Goal: Information Seeking & Learning: Learn about a topic

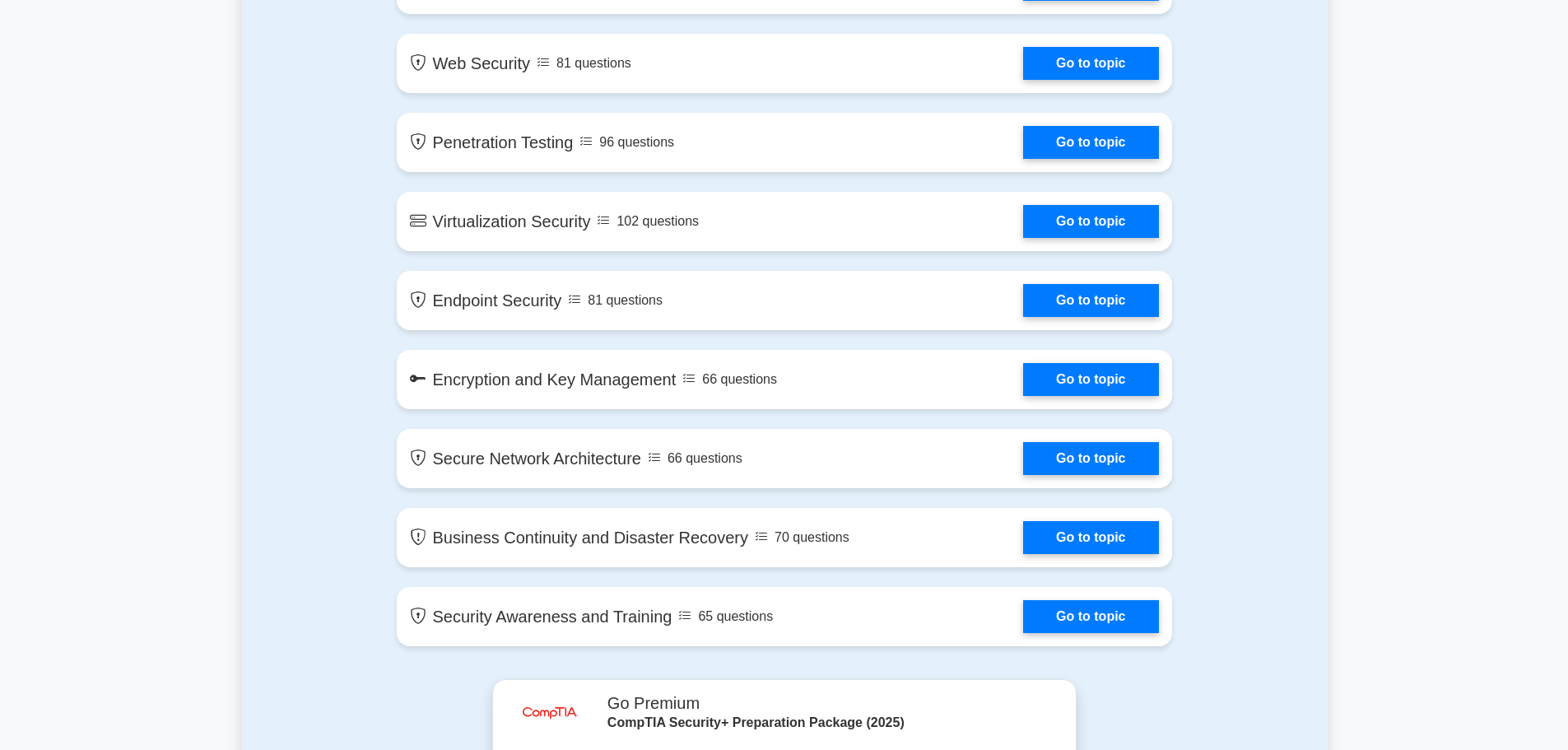
scroll to position [2386, 0]
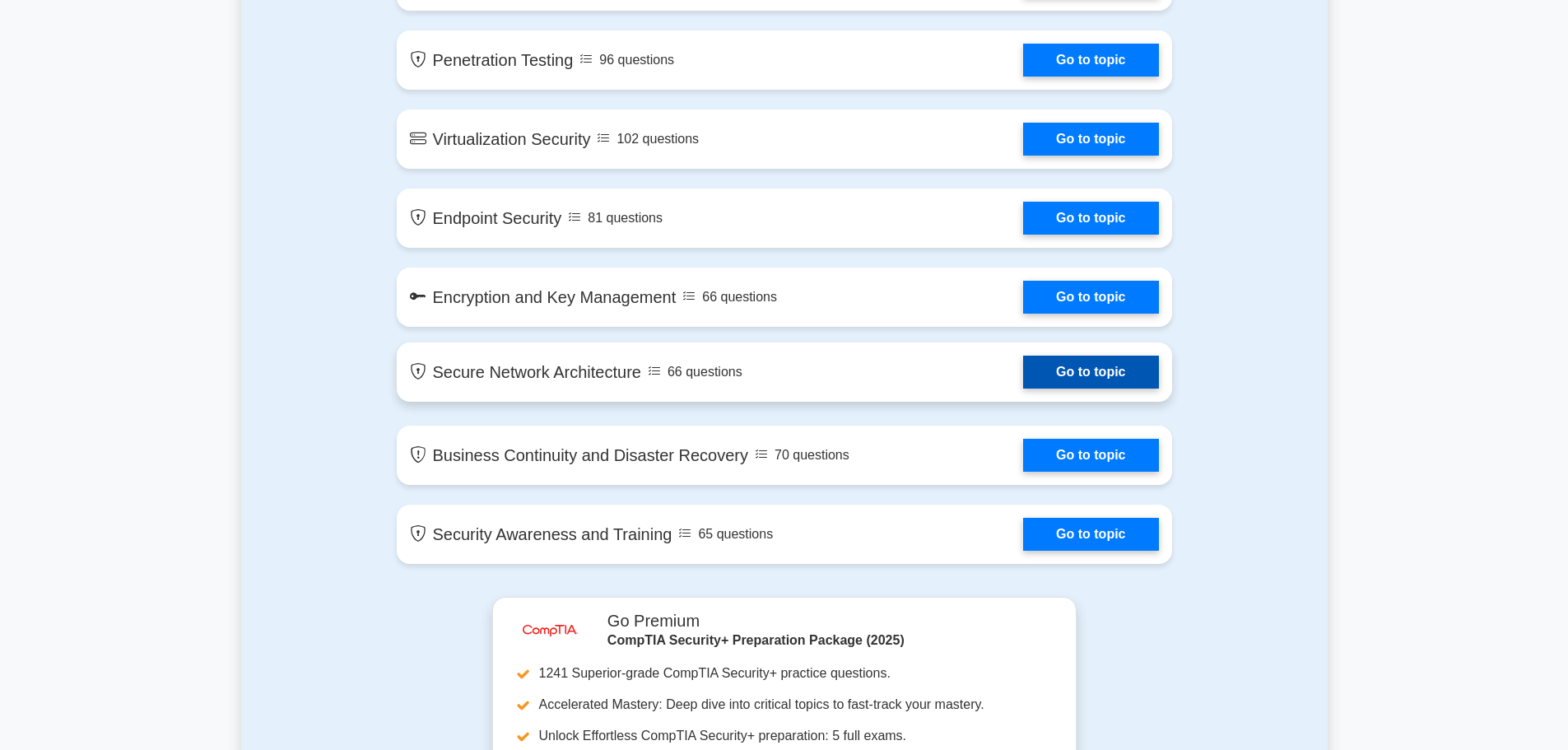
click at [1060, 364] on link "Go to topic" at bounding box center [1090, 372] width 135 height 33
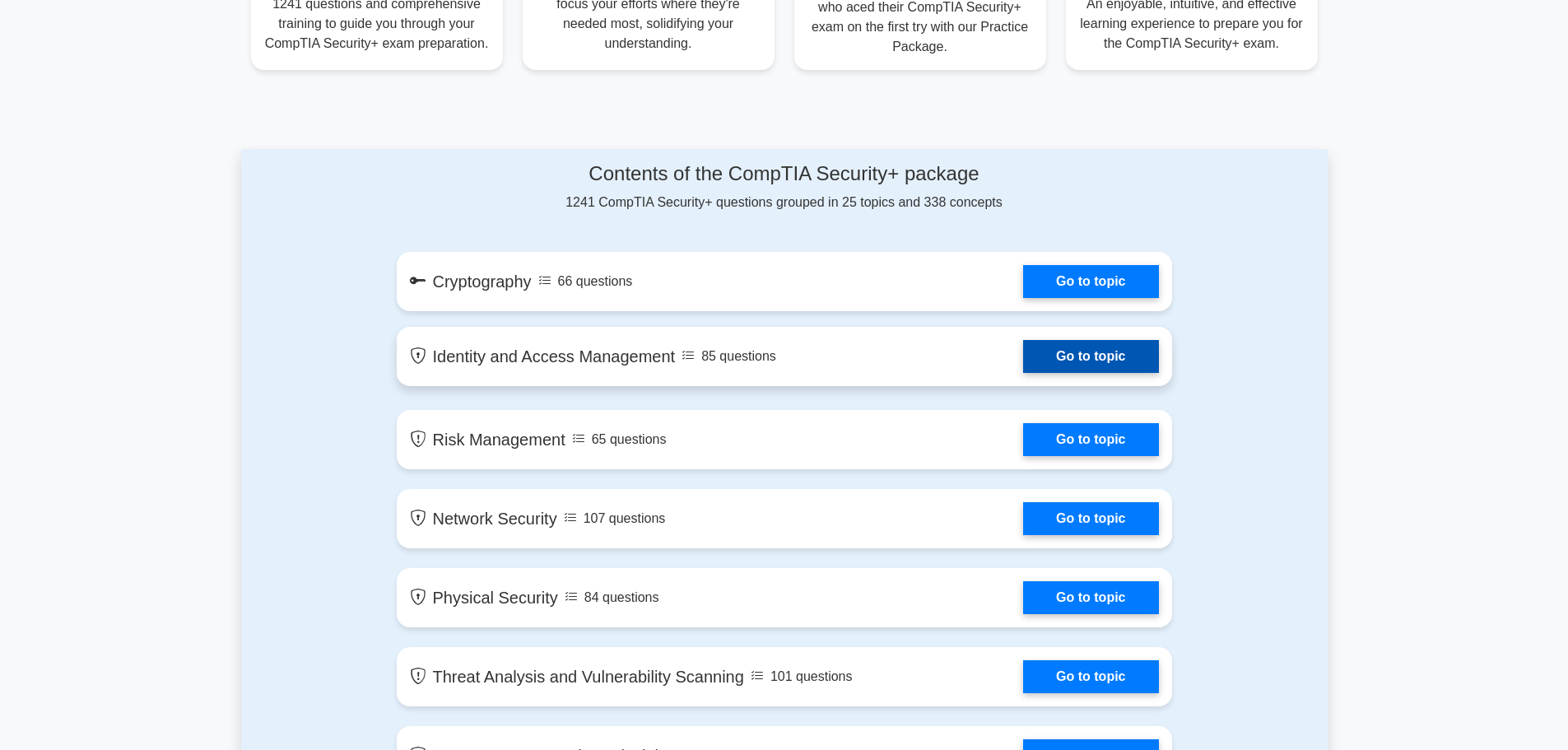
scroll to position [822, 0]
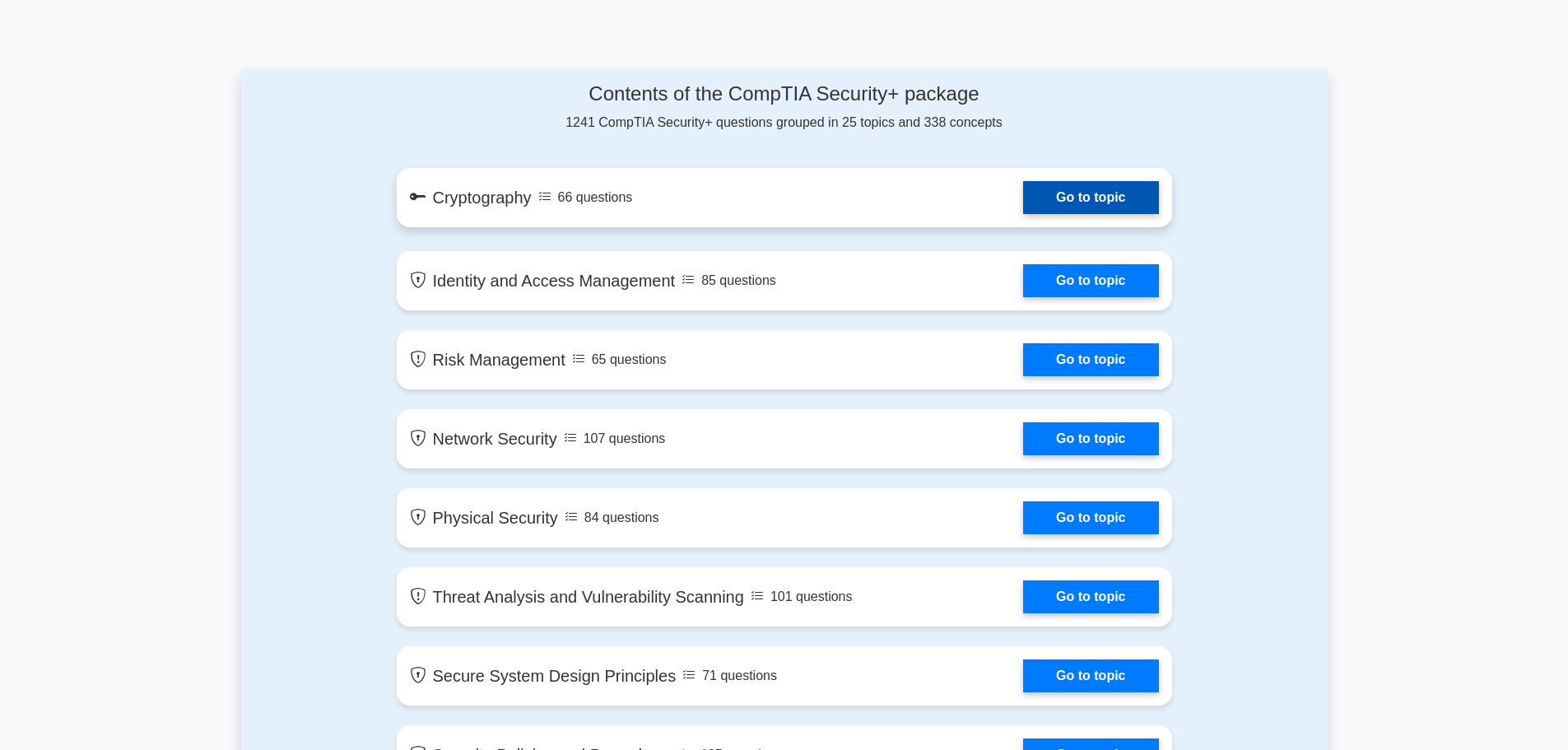
click at [1062, 209] on link "Go to topic" at bounding box center [1090, 197] width 135 height 33
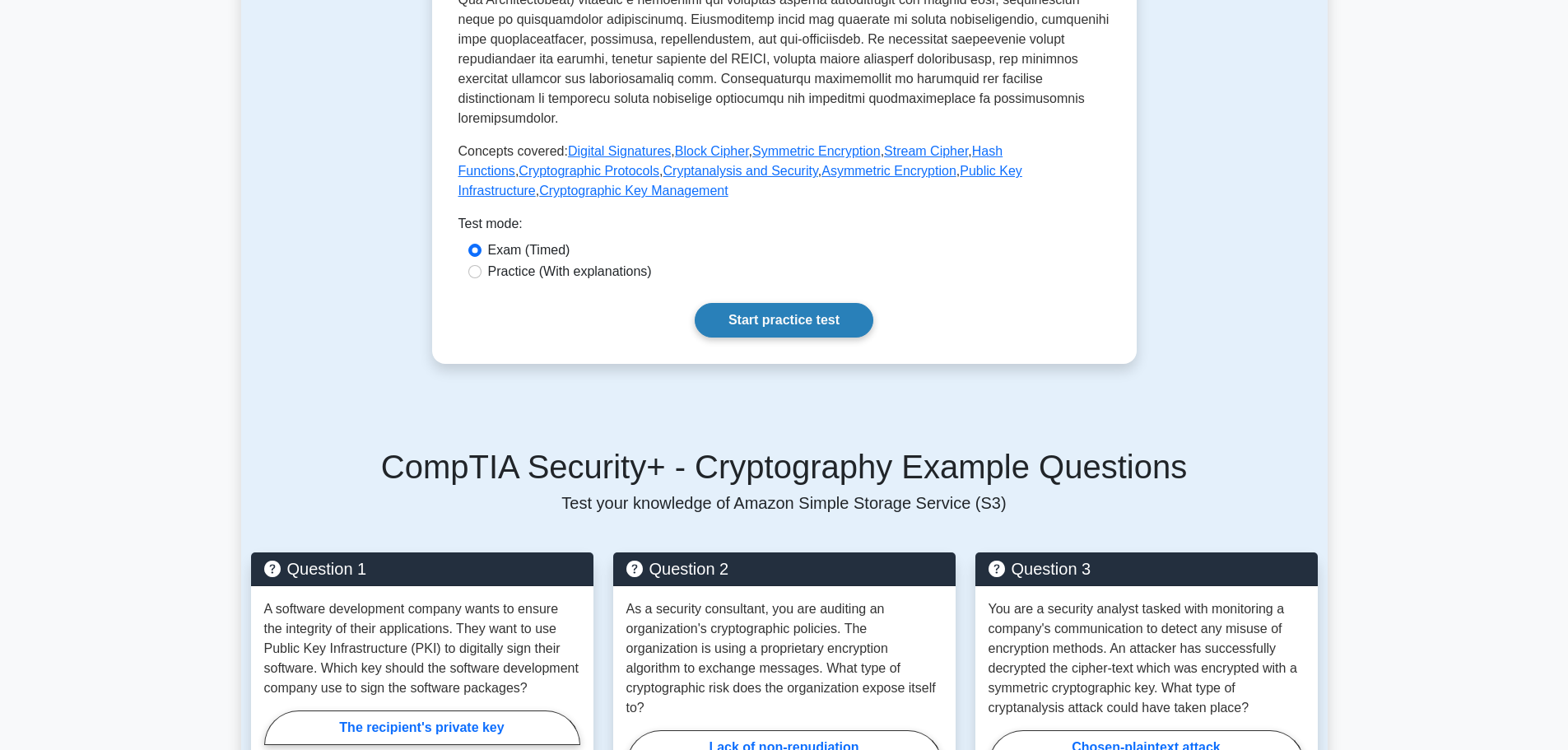
scroll to position [658, 0]
click at [829, 307] on link "Start practice test" at bounding box center [784, 319] width 179 height 35
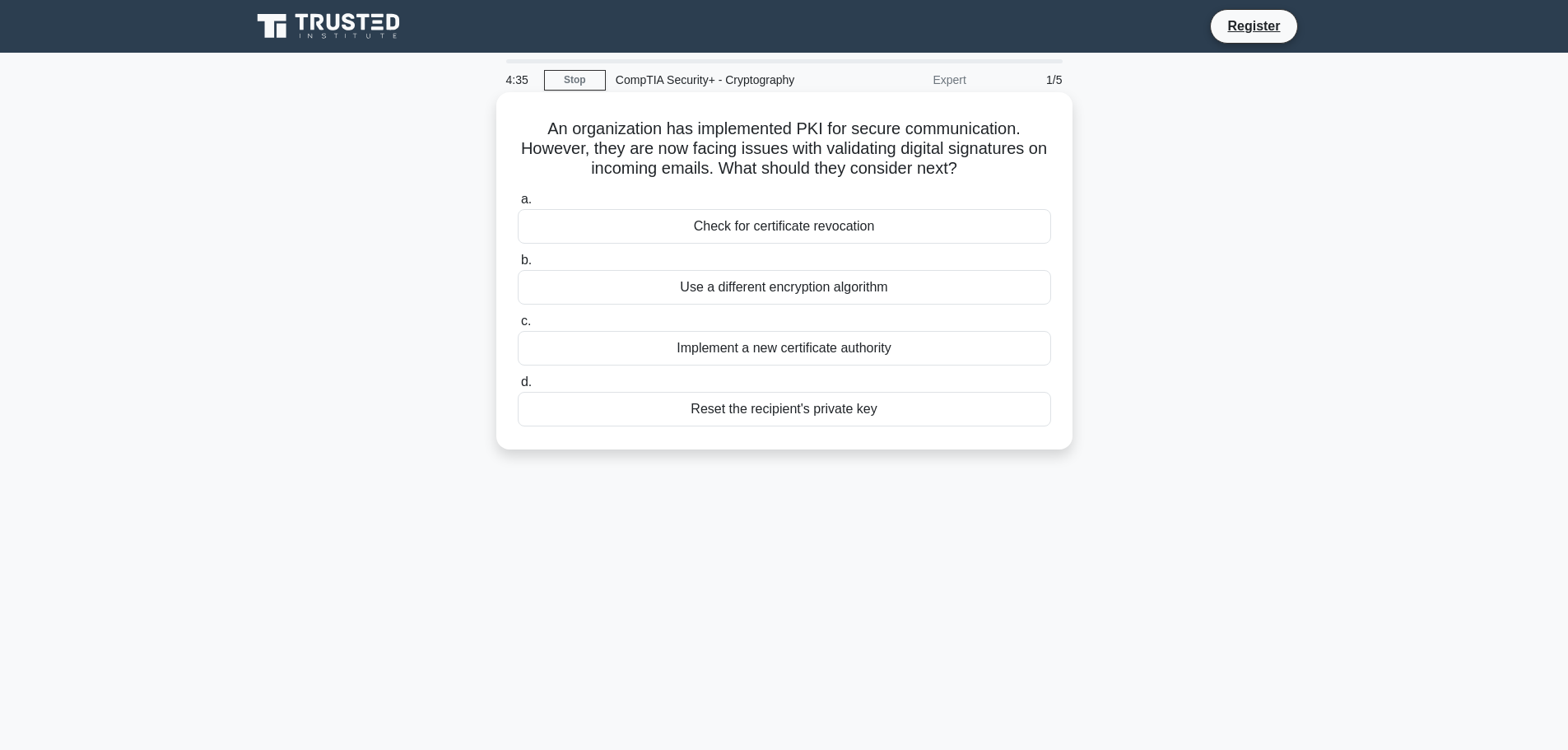
click at [800, 346] on div "Implement a new certificate authority" at bounding box center [785, 348] width 534 height 35
click at [518, 327] on input "c. Implement a new certificate authority" at bounding box center [518, 321] width 0 height 11
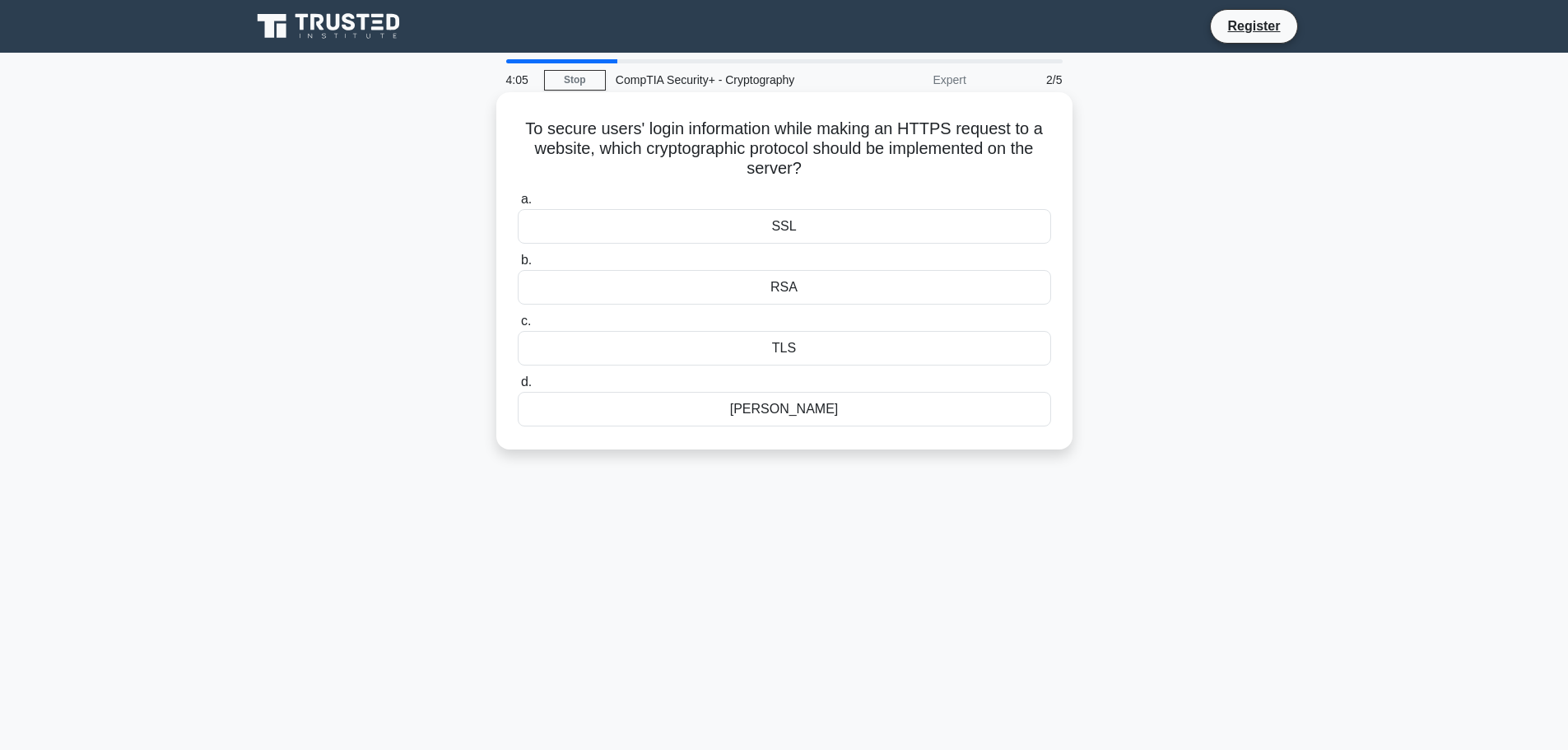
click at [791, 343] on div "TLS" at bounding box center [785, 348] width 534 height 35
click at [518, 327] on input "c. TLS" at bounding box center [518, 321] width 0 height 11
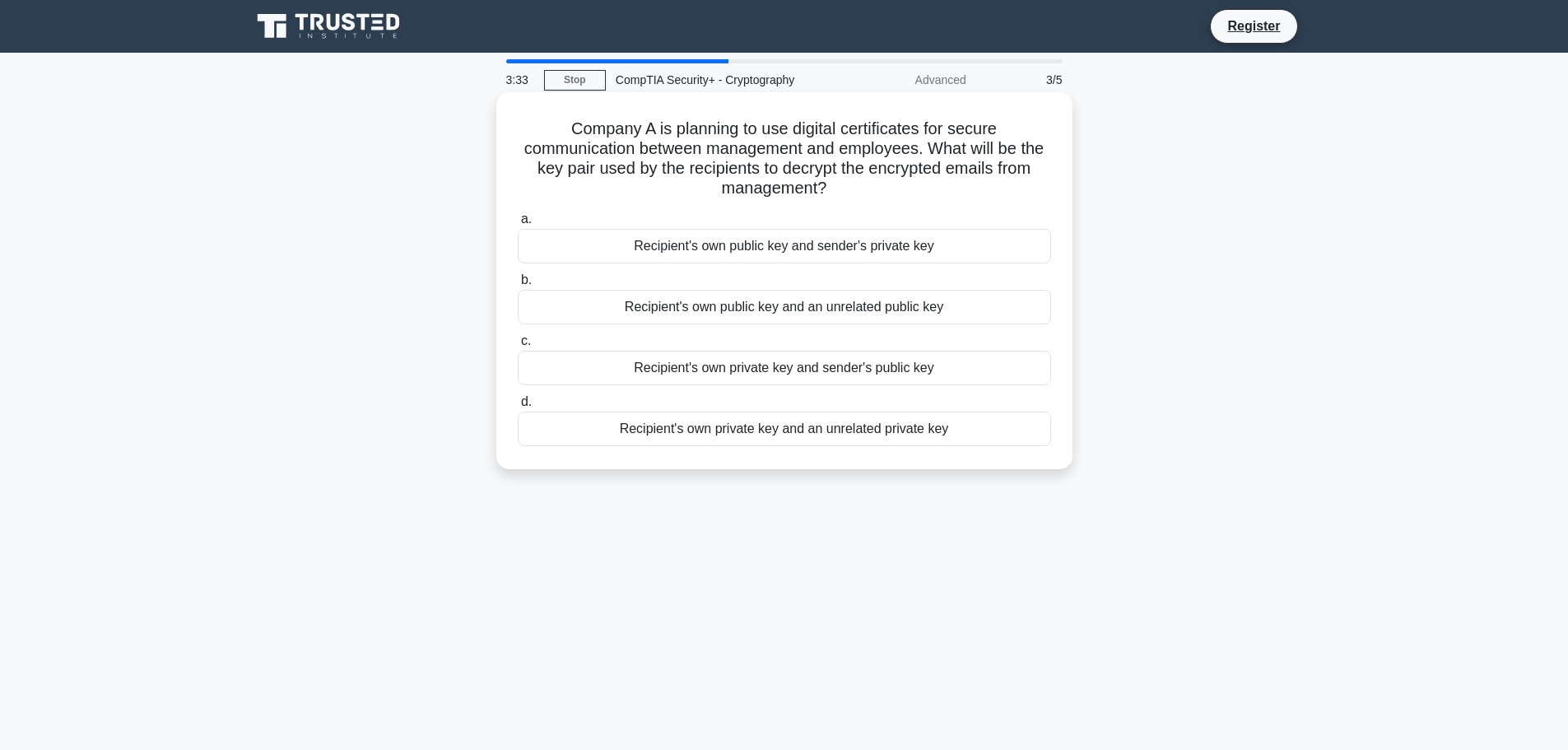
click at [756, 302] on div "Recipient's own public key and an unrelated public key" at bounding box center [785, 307] width 534 height 35
click at [518, 285] on input "b. Recipient's own public key and an unrelated public key" at bounding box center [518, 279] width 0 height 11
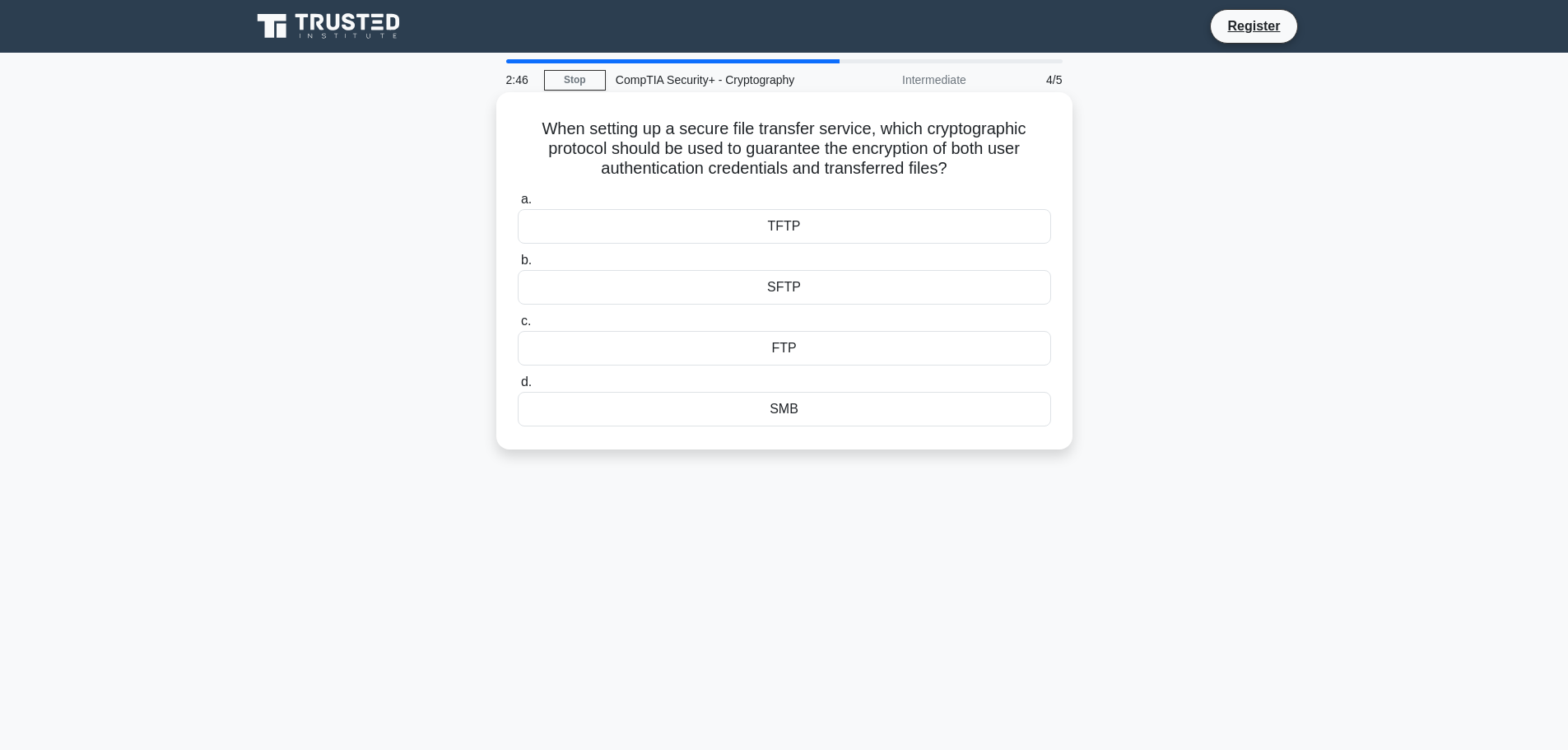
click at [797, 286] on div "SFTP" at bounding box center [785, 287] width 534 height 35
click at [518, 266] on input "b. SFTP" at bounding box center [518, 260] width 0 height 11
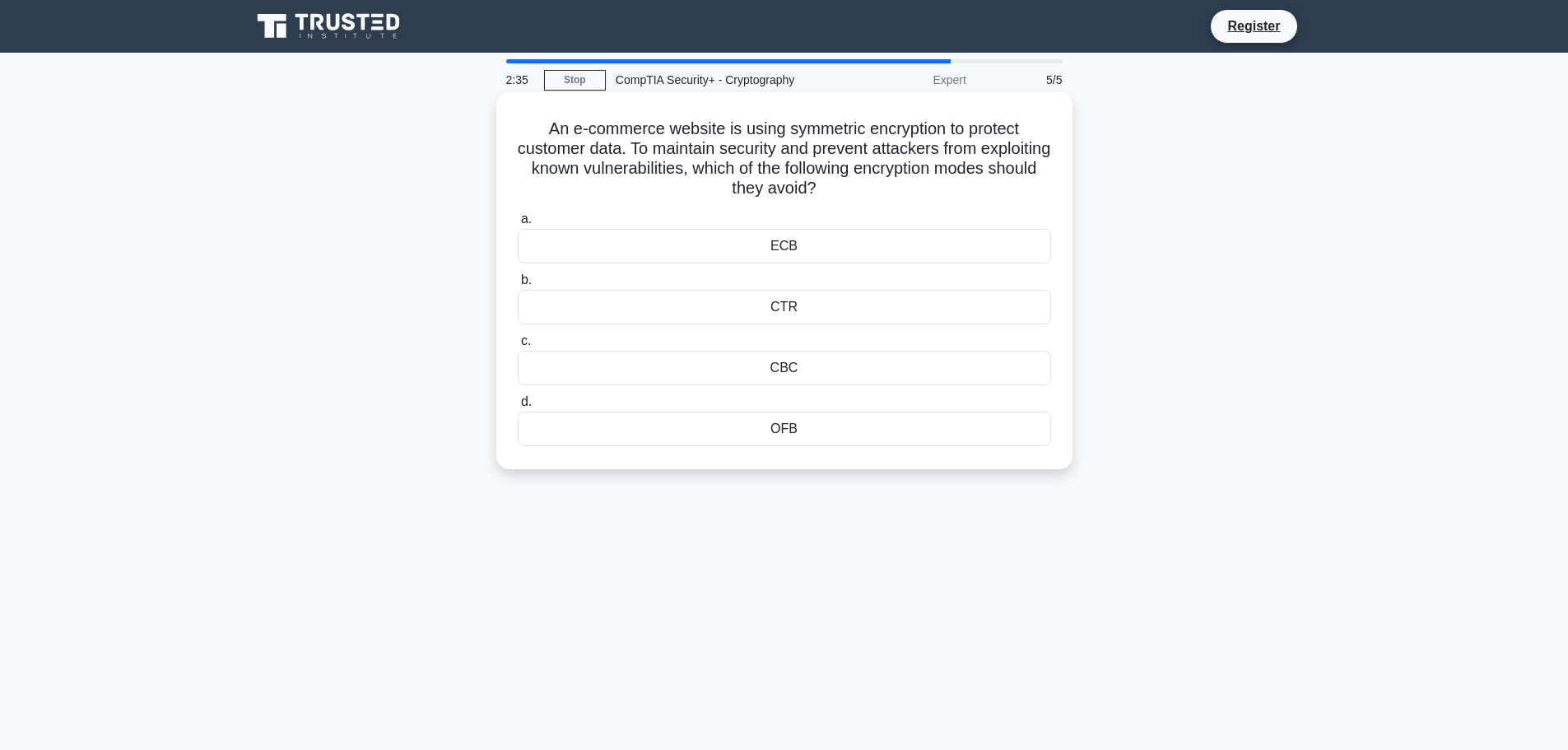
click at [805, 310] on div "CTR" at bounding box center [785, 307] width 534 height 35
click at [518, 285] on input "b. CTR" at bounding box center [518, 279] width 0 height 11
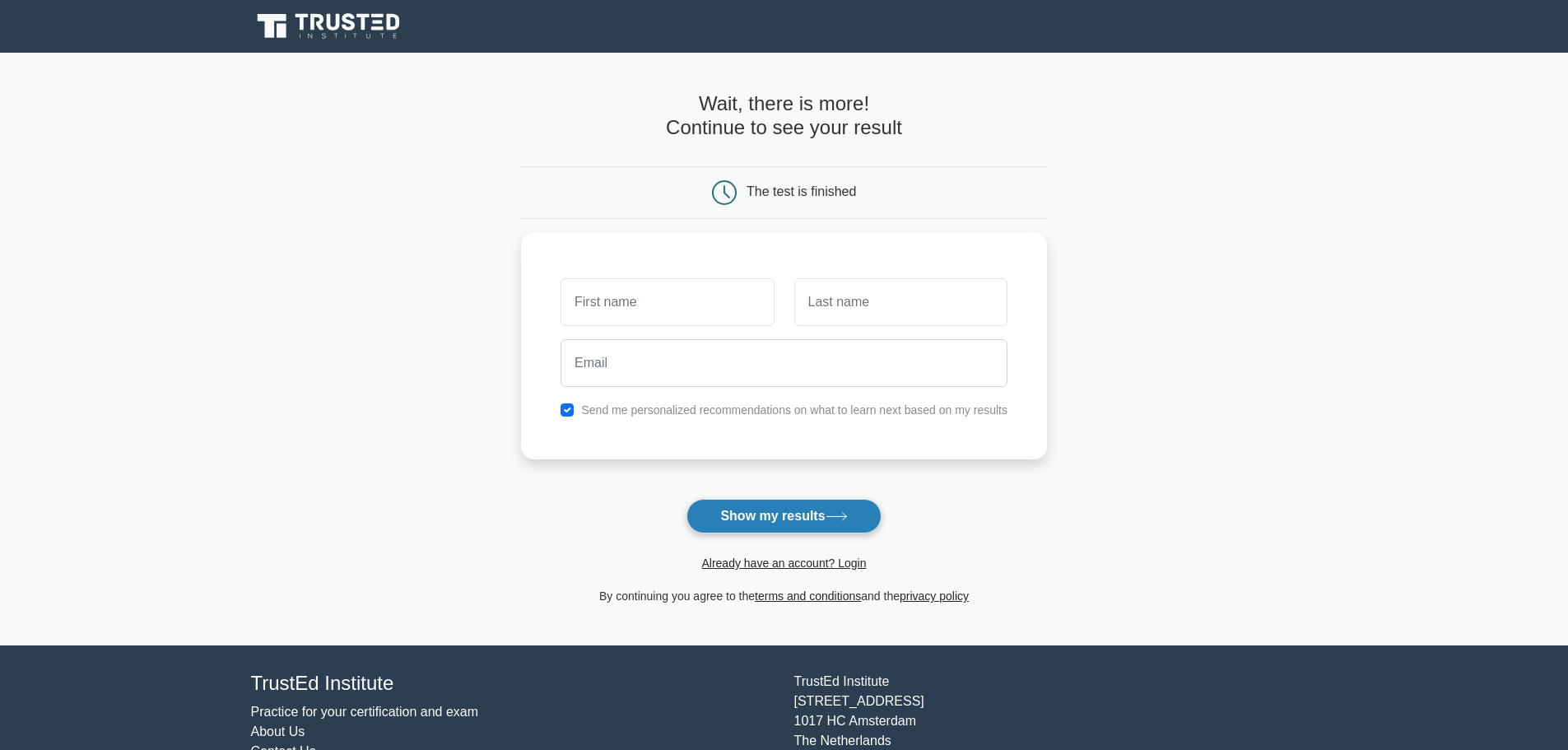
click at [811, 526] on button "Show my results" at bounding box center [783, 516] width 194 height 35
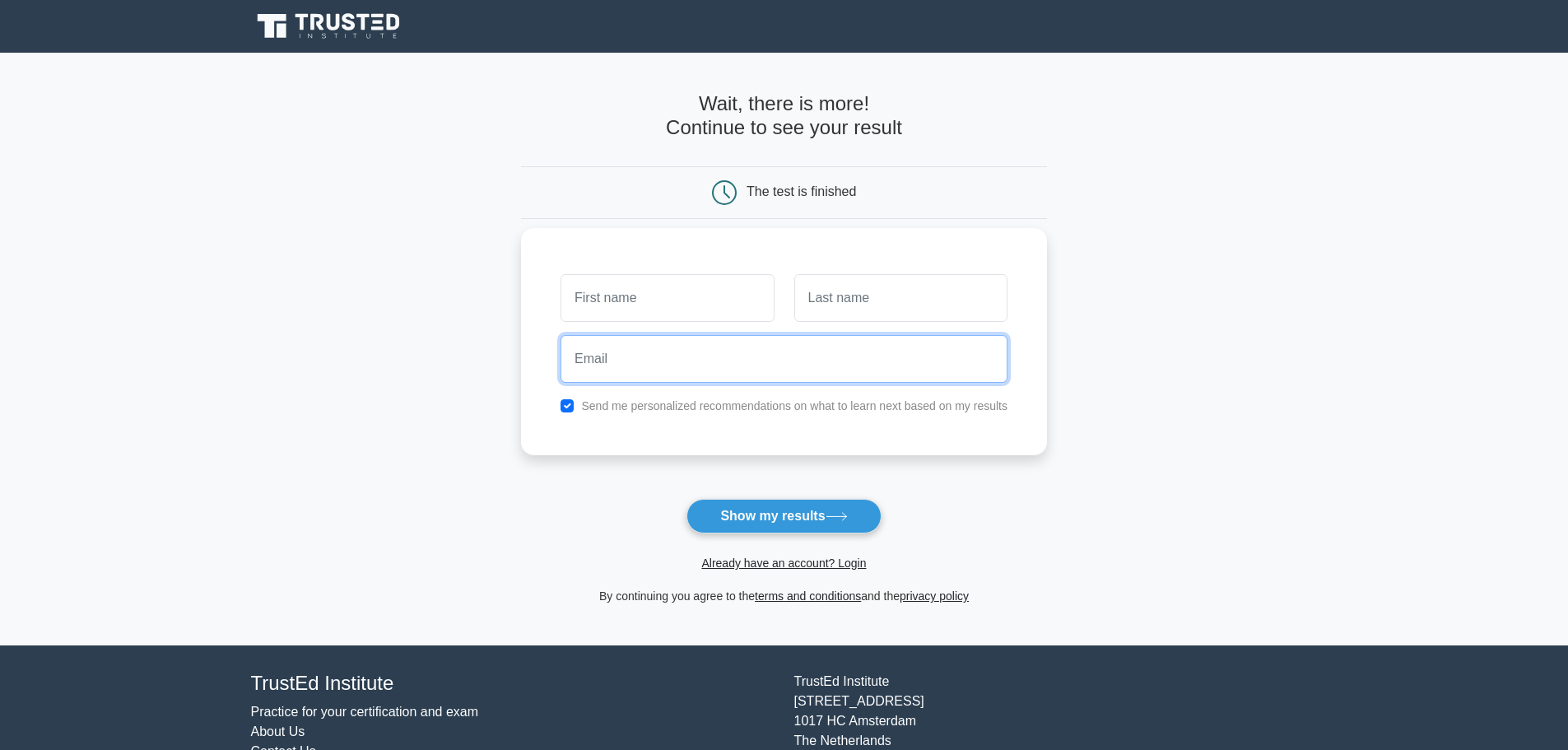
click at [927, 371] on input "email" at bounding box center [784, 359] width 447 height 47
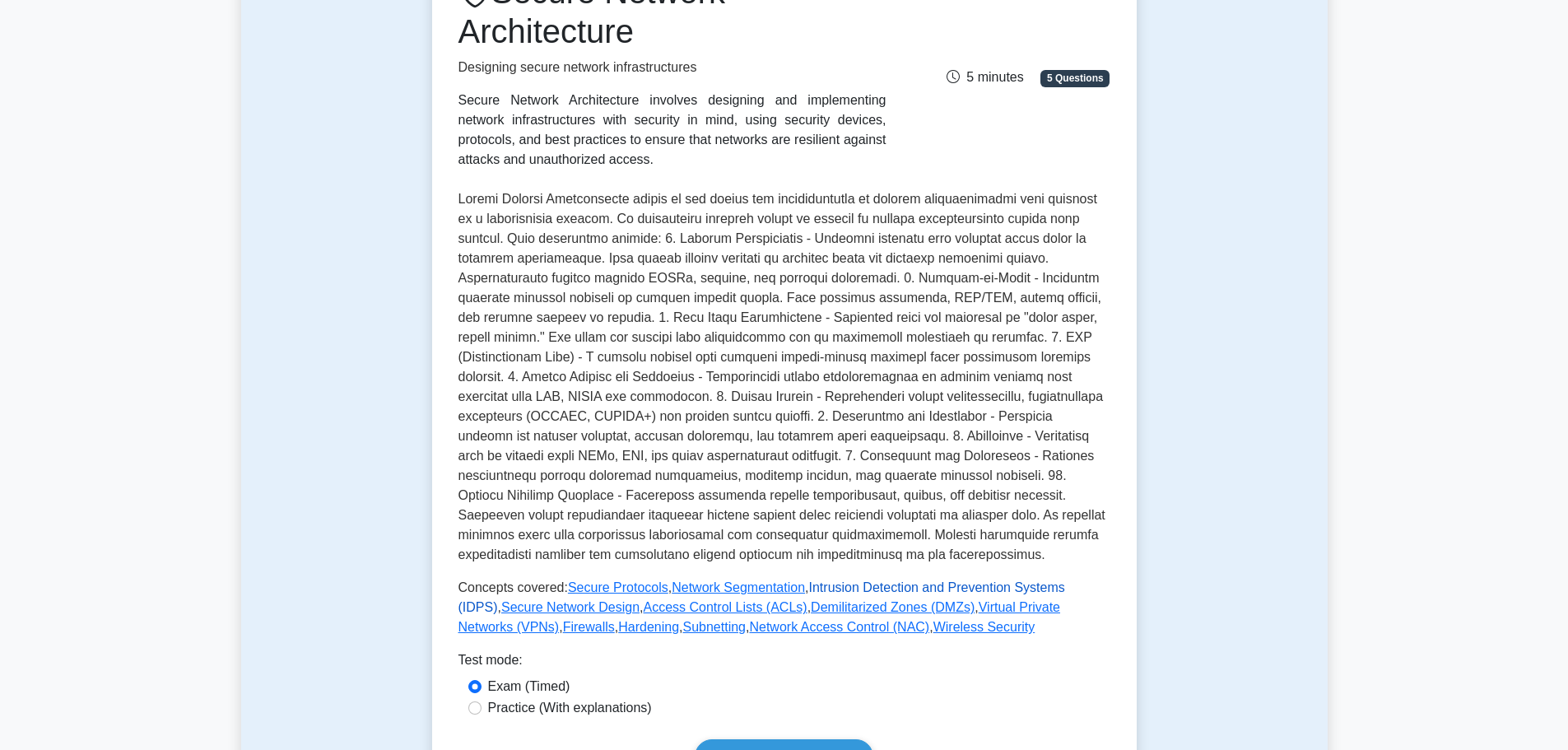
scroll to position [412, 0]
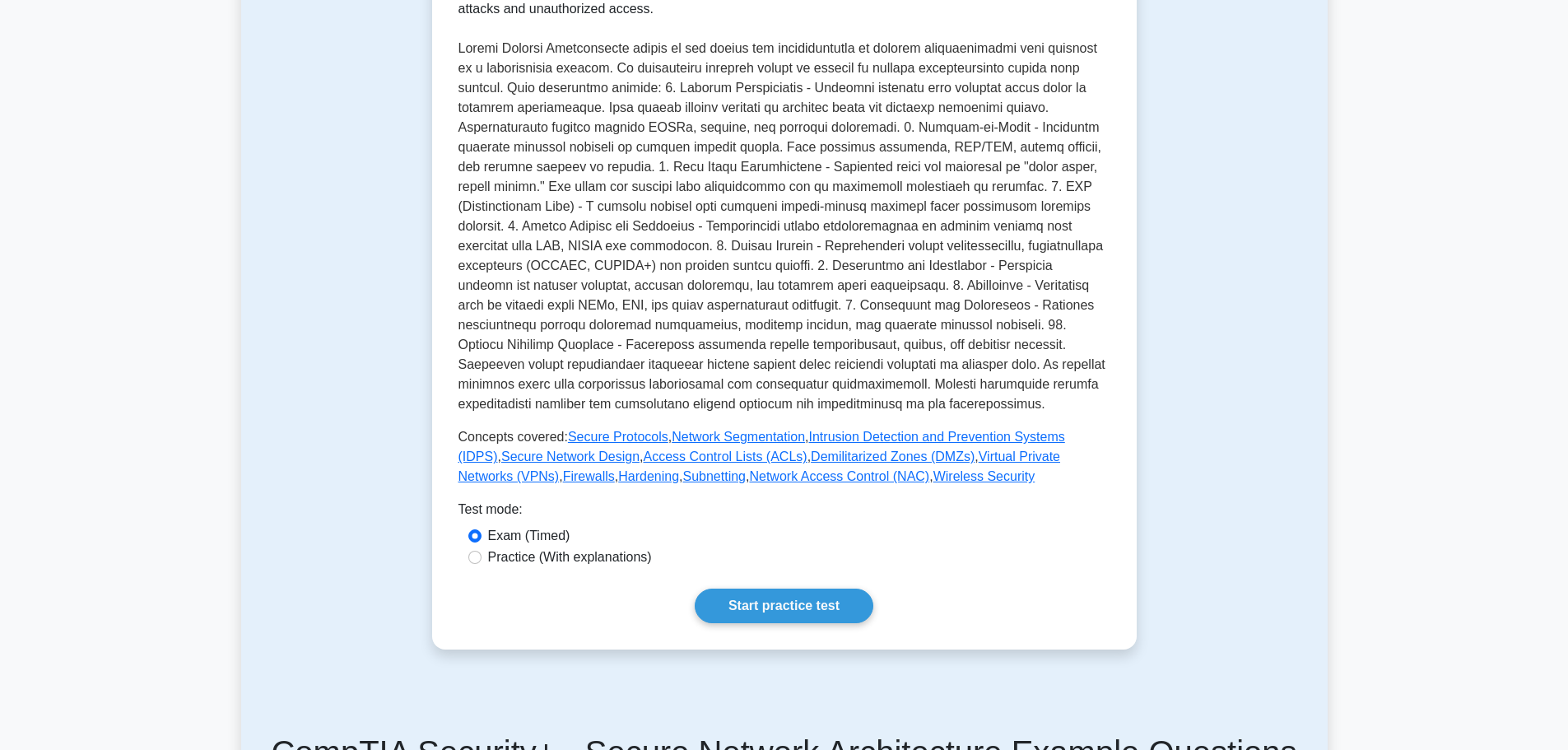
click at [559, 549] on label "Practice (With explanations)" at bounding box center [569, 557] width 163 height 19
click at [481, 551] on input "Practice (With explanations)" at bounding box center [475, 558] width 14 height 14
radio input "true"
click at [748, 591] on link "Start practice test" at bounding box center [784, 606] width 179 height 35
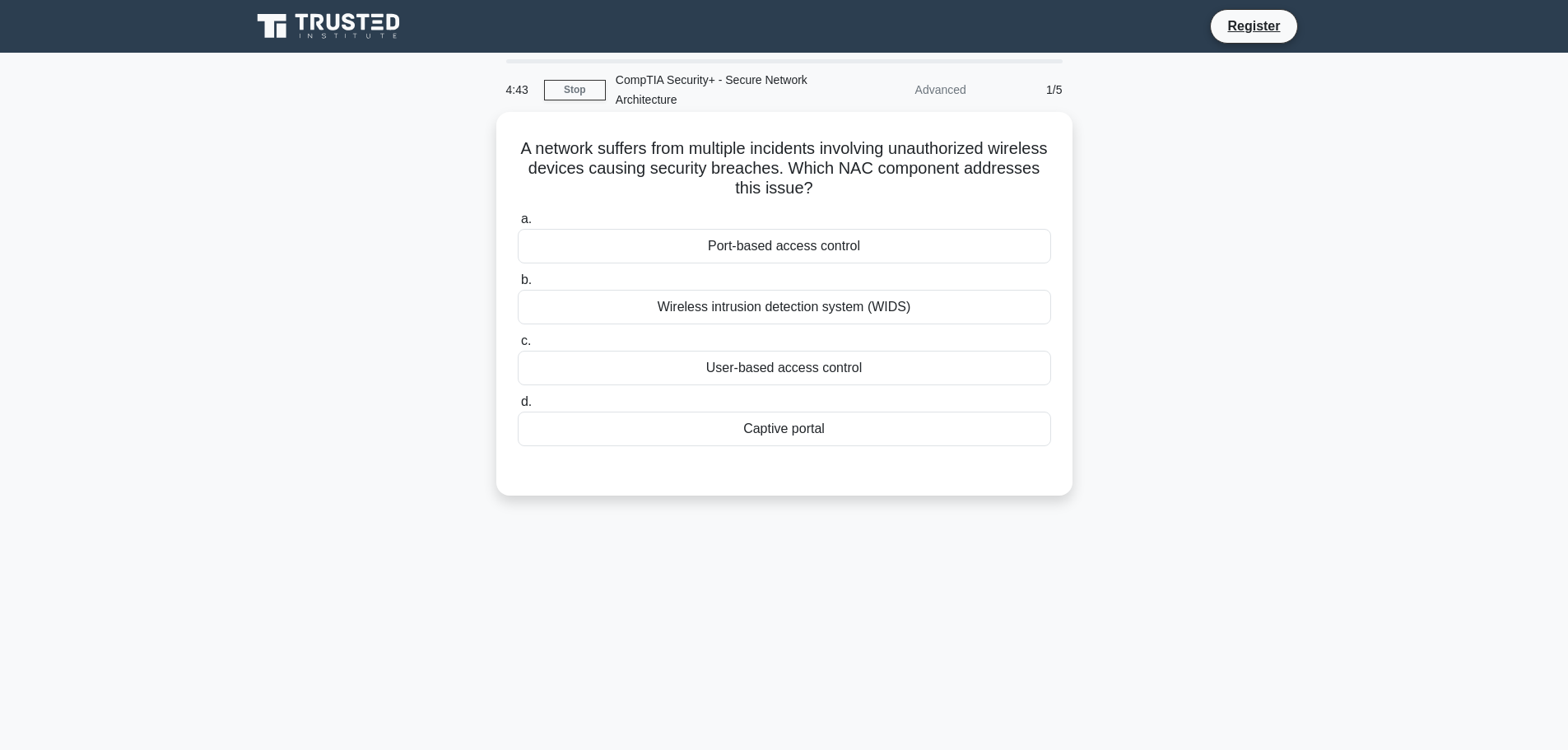
click at [778, 429] on div "Captive portal" at bounding box center [785, 429] width 534 height 35
click at [518, 407] on input "d. Captive portal" at bounding box center [518, 401] width 0 height 11
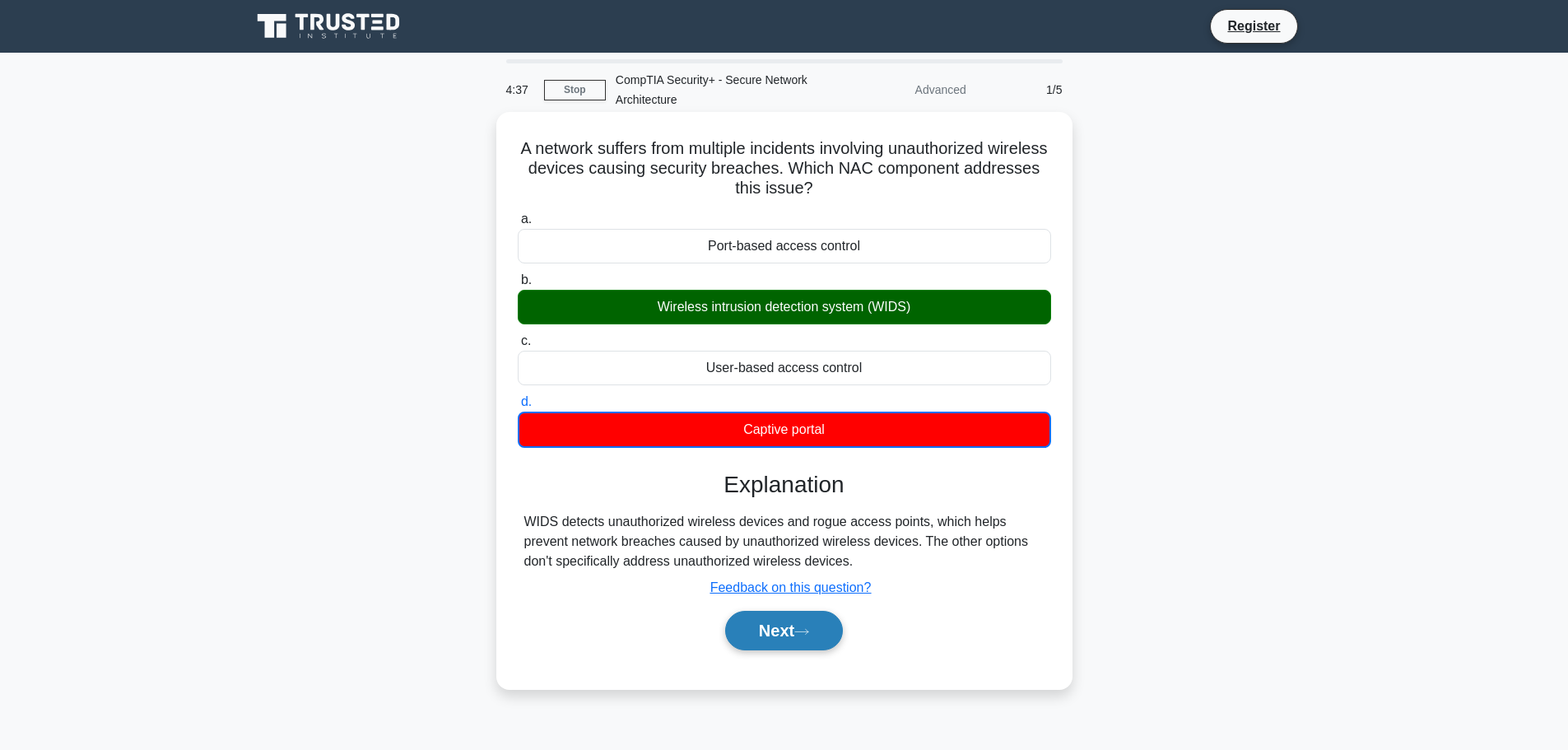
click at [803, 642] on button "Next" at bounding box center [784, 630] width 118 height 40
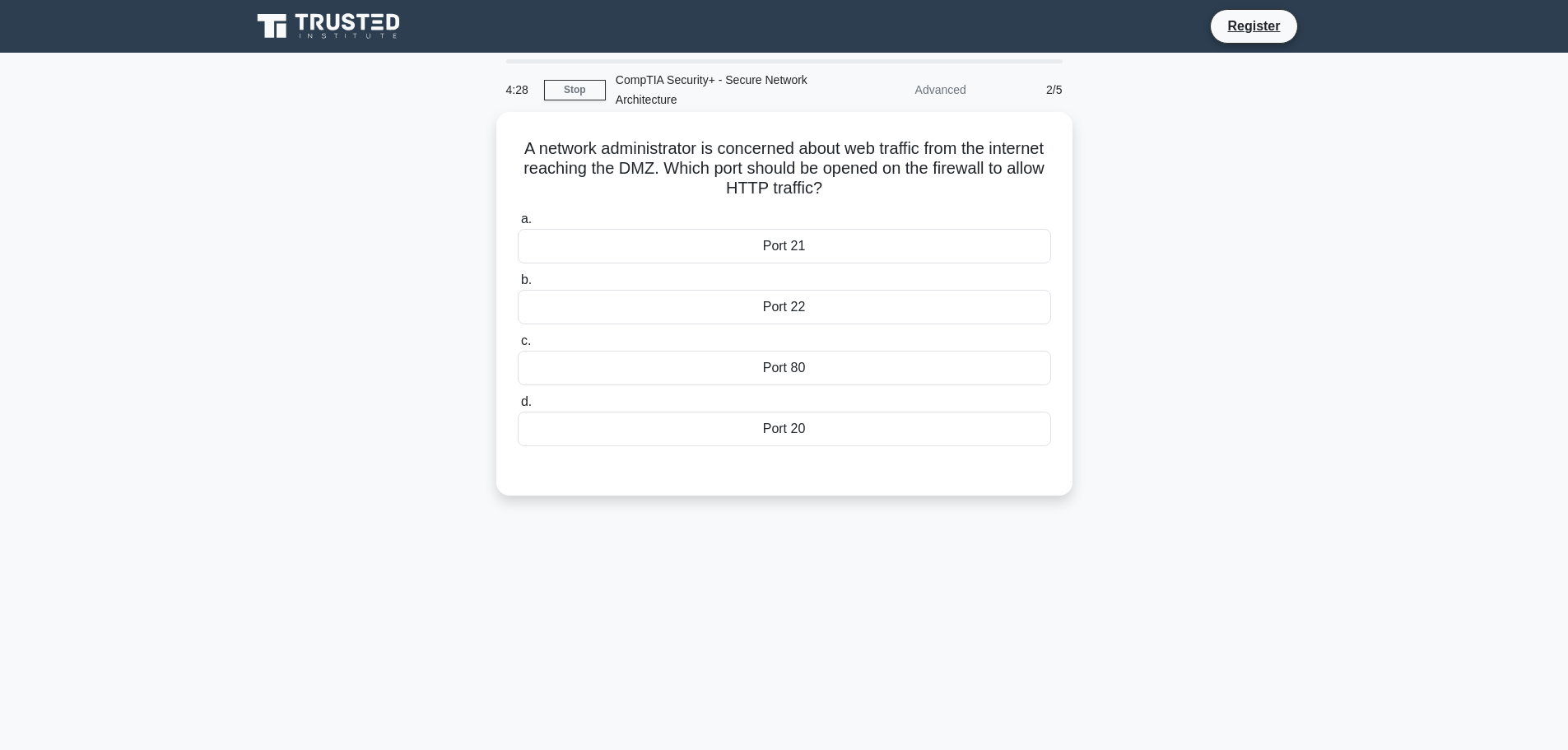
click at [792, 363] on div "Port 80" at bounding box center [785, 368] width 534 height 35
click at [518, 346] on input "c. Port 80" at bounding box center [518, 340] width 0 height 11
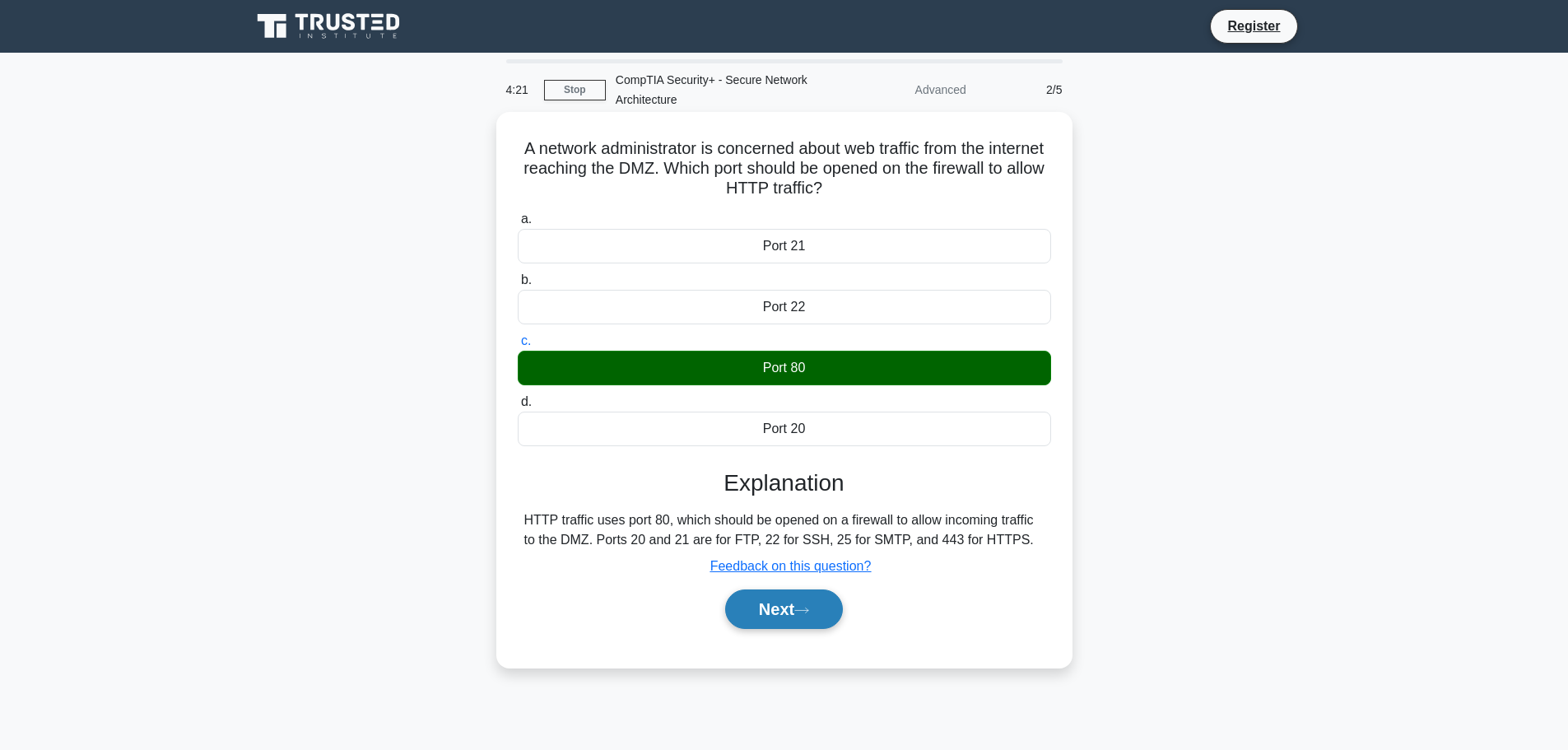
click at [825, 610] on button "Next" at bounding box center [784, 609] width 118 height 40
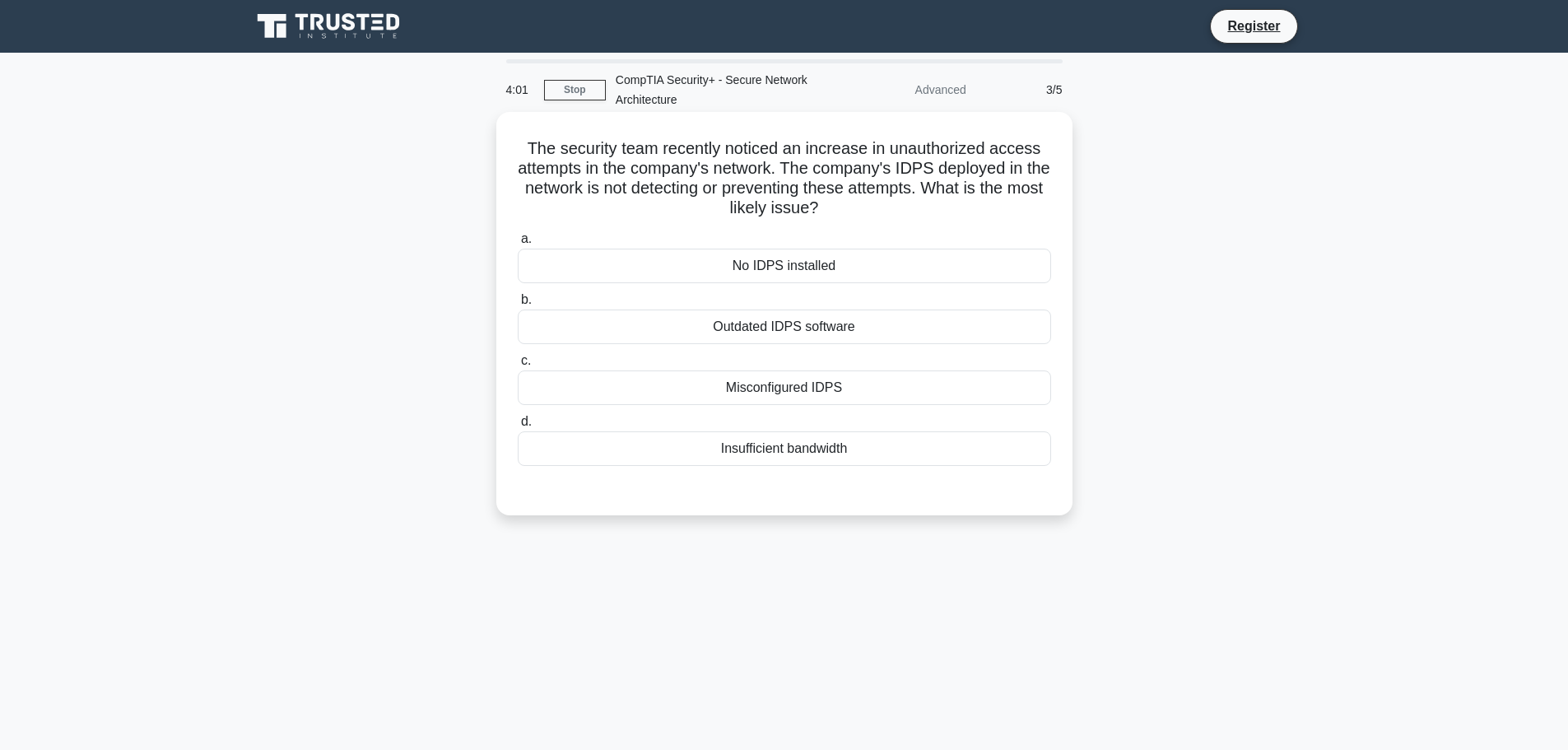
click at [812, 330] on div "Outdated IDPS software" at bounding box center [785, 327] width 534 height 35
click at [518, 305] on input "b. Outdated IDPS software" at bounding box center [518, 300] width 0 height 11
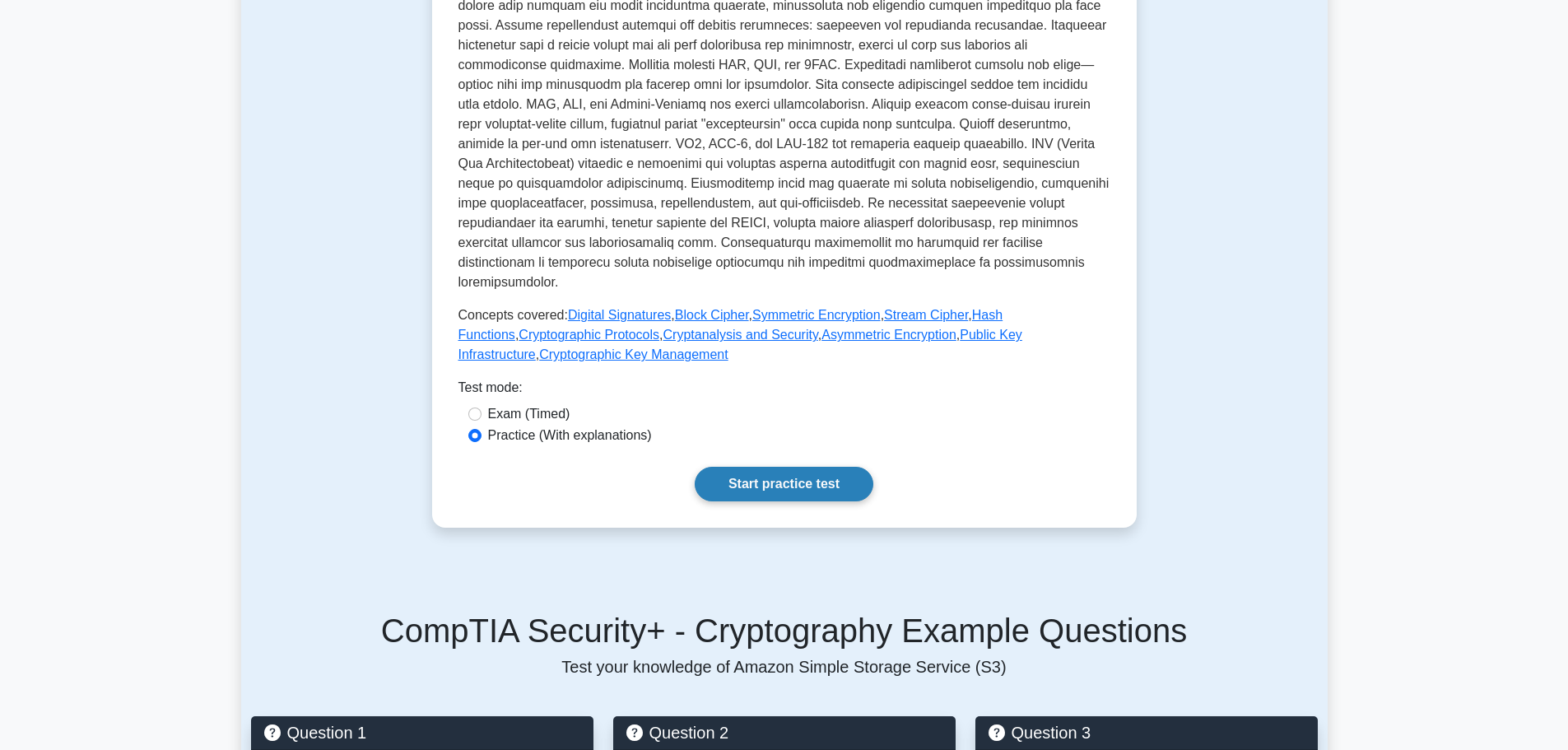
click at [796, 467] on link "Start practice test" at bounding box center [784, 484] width 179 height 35
